Goal: Find contact information: Find contact information

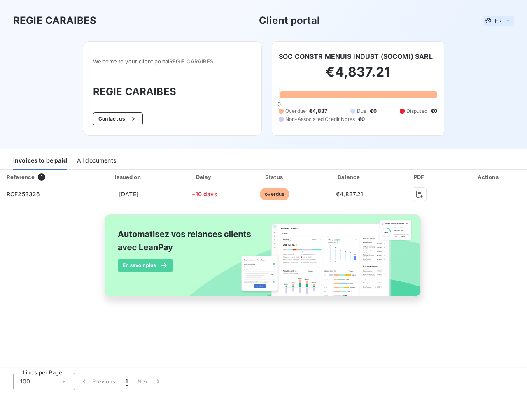
click at [498, 21] on span "FR" at bounding box center [498, 20] width 7 height 7
click at [117, 119] on button "Contact us" at bounding box center [118, 118] width 50 height 13
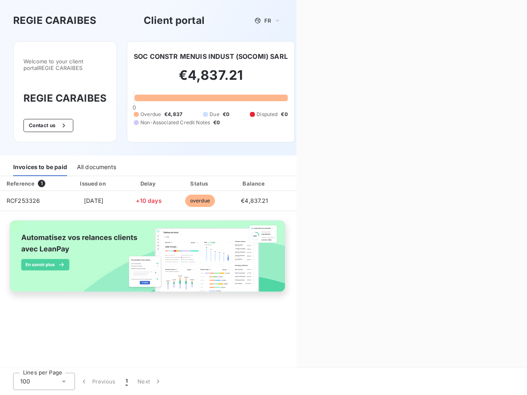
click at [356, 56] on div "Contact us Fill out the form below, and a member of our team will get back to y…" at bounding box center [412, 197] width 231 height 395
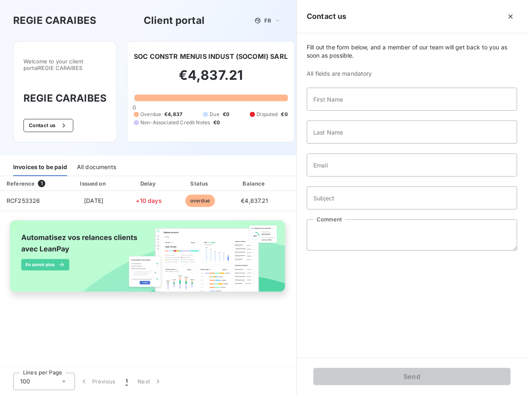
click at [40, 161] on div "Invoices to be paid" at bounding box center [40, 167] width 54 height 17
click at [96, 161] on div "All documents" at bounding box center [96, 167] width 39 height 17
